Goal: Navigation & Orientation: Find specific page/section

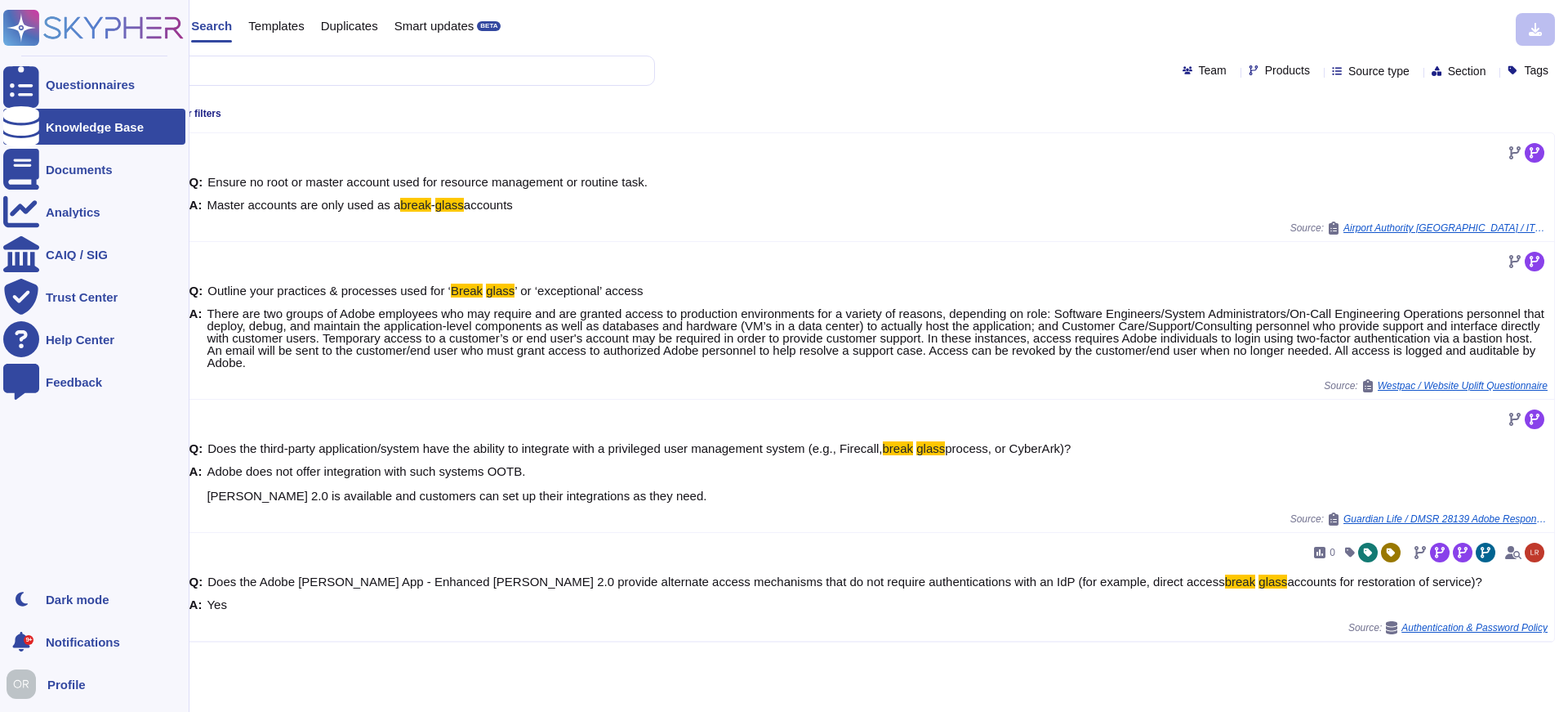
click at [89, 127] on div "Knowledge Base" at bounding box center [95, 127] width 98 height 12
click at [79, 32] on icon at bounding box center [93, 27] width 180 height 36
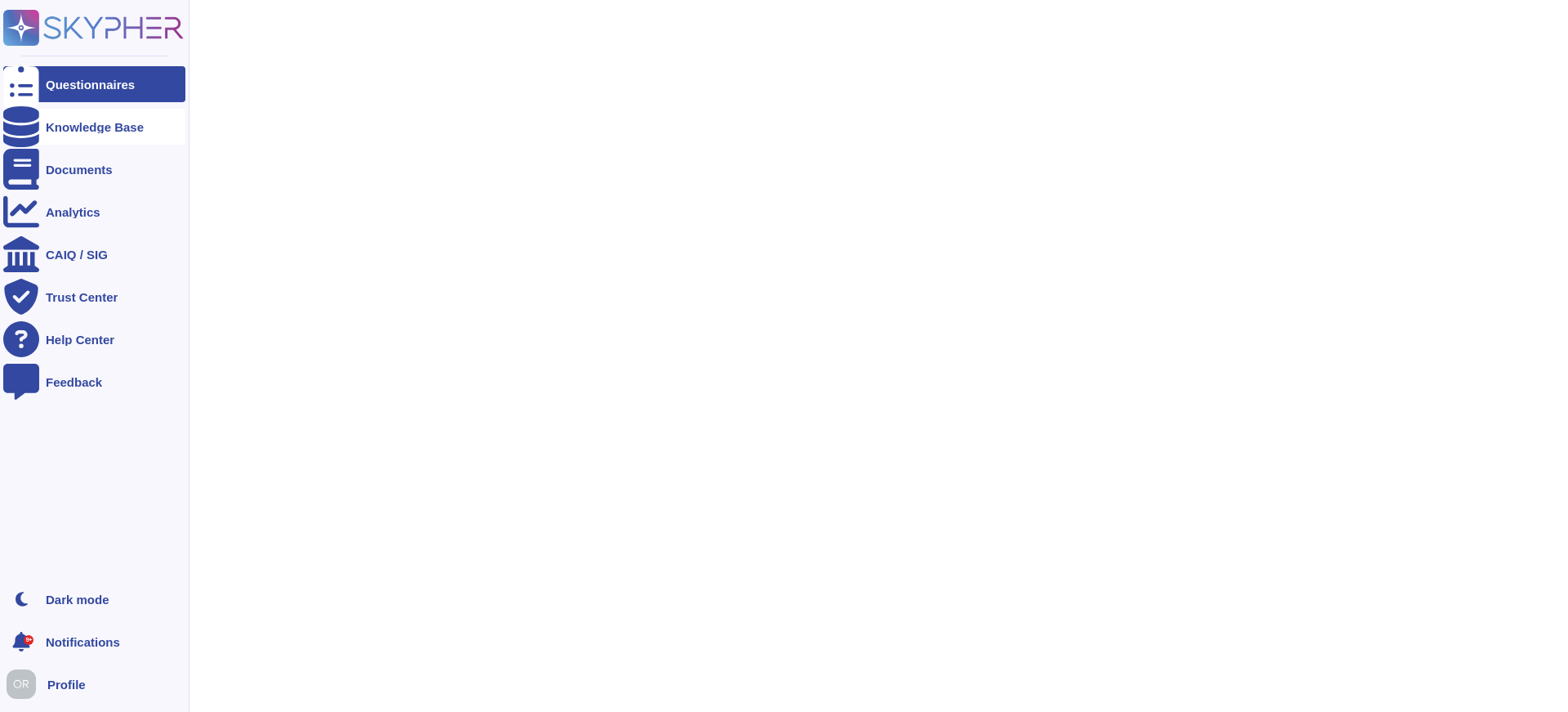
click at [86, 123] on div "Knowledge Base" at bounding box center [95, 127] width 98 height 12
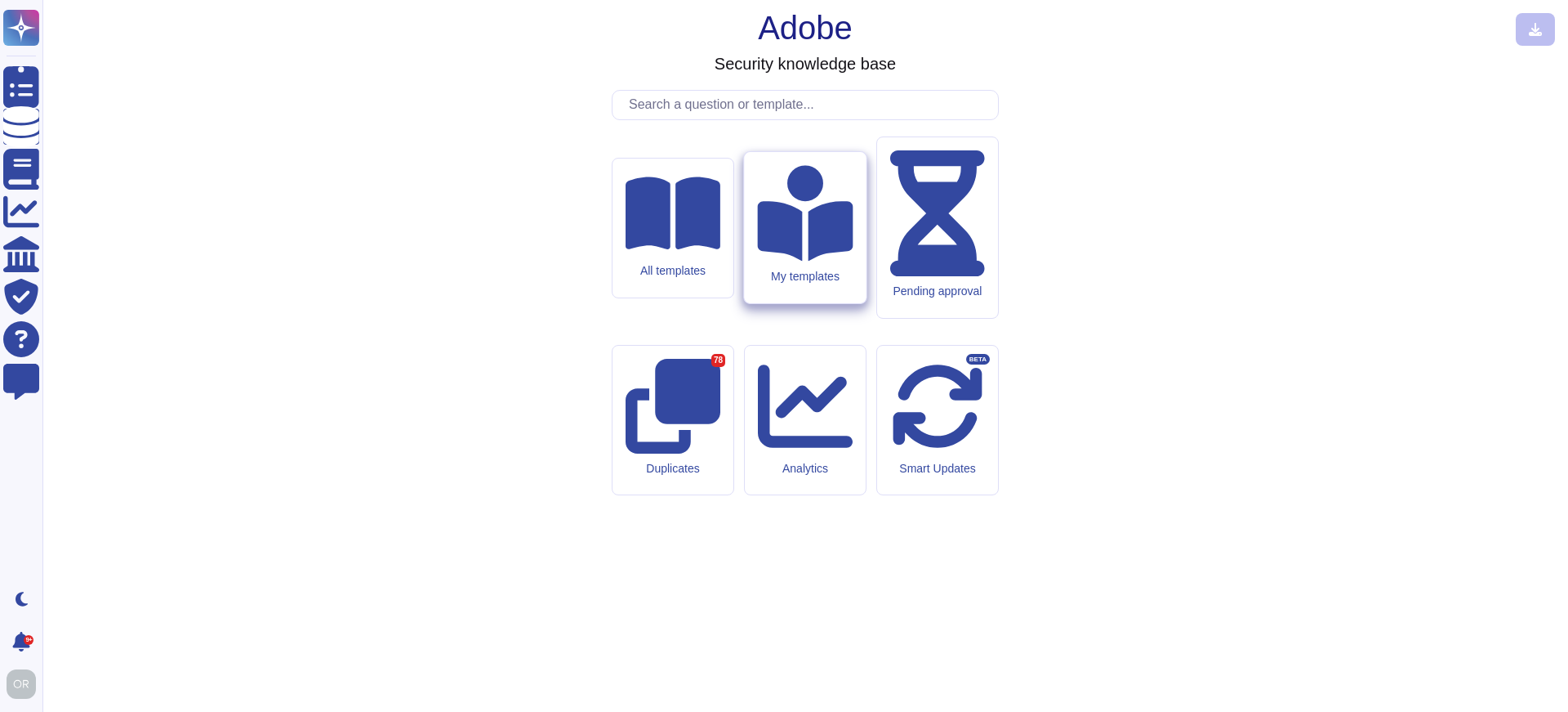
click at [833, 303] on div "My templates" at bounding box center [805, 227] width 121 height 151
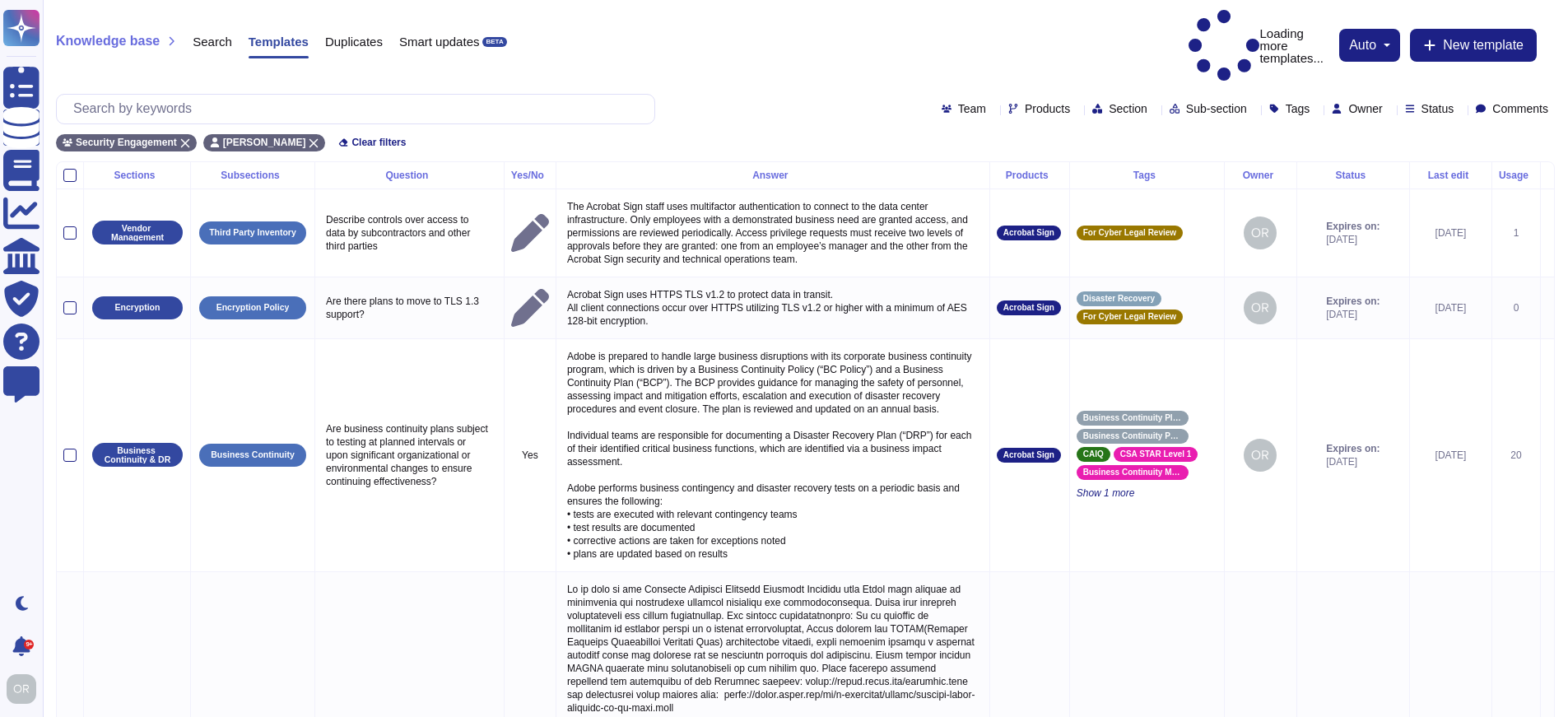
click at [1286, 102] on span "Tags" at bounding box center [1298, 108] width 25 height 11
click at [1348, 102] on span "Owner" at bounding box center [1365, 108] width 34 height 11
click at [1436, 102] on div "Status" at bounding box center [1433, 108] width 56 height 12
click at [1462, 195] on span "Expired" at bounding box center [1450, 192] width 42 height 15
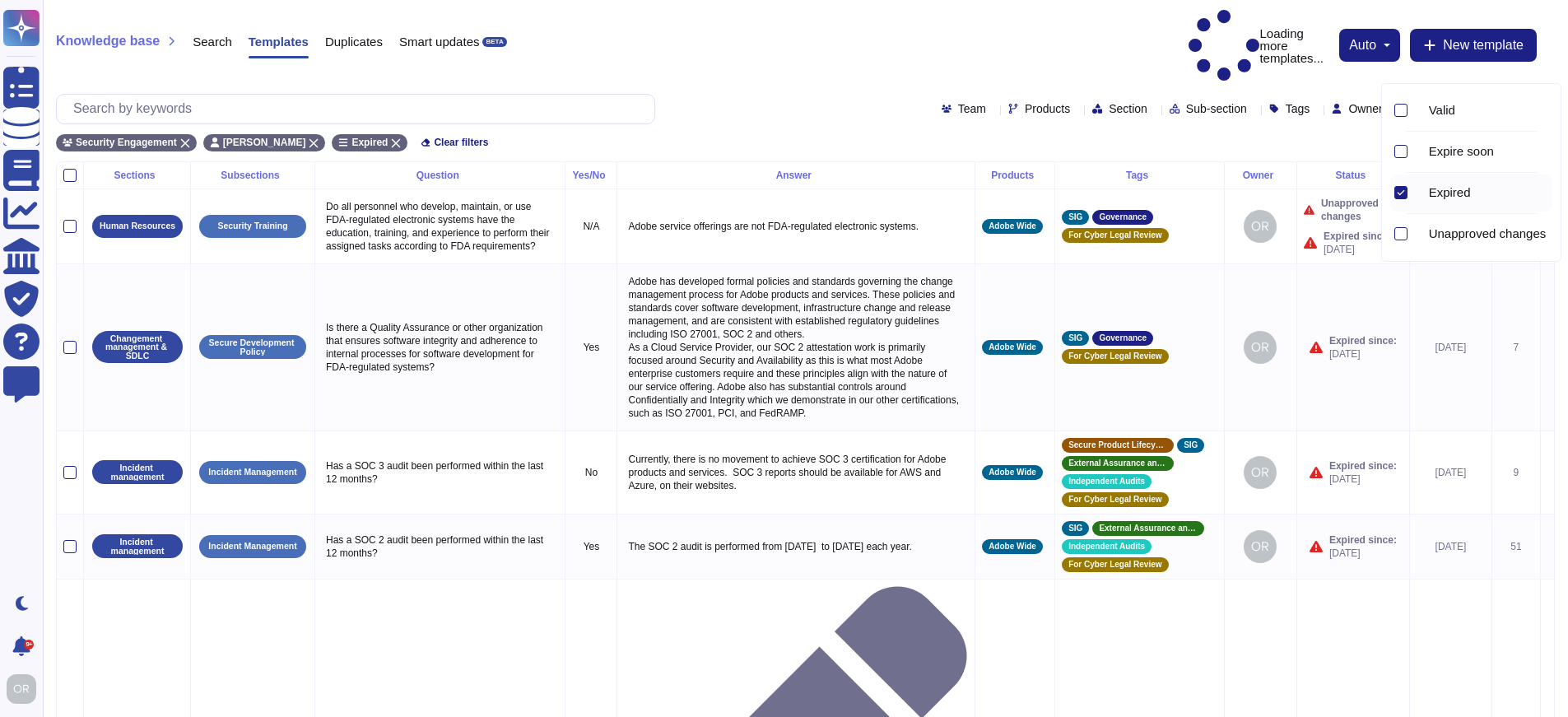
click at [772, 94] on div "Team Products Section Sub-section Tags Owner Status Comments" at bounding box center [805, 108] width 1499 height 30
